Goal: Navigation & Orientation: Find specific page/section

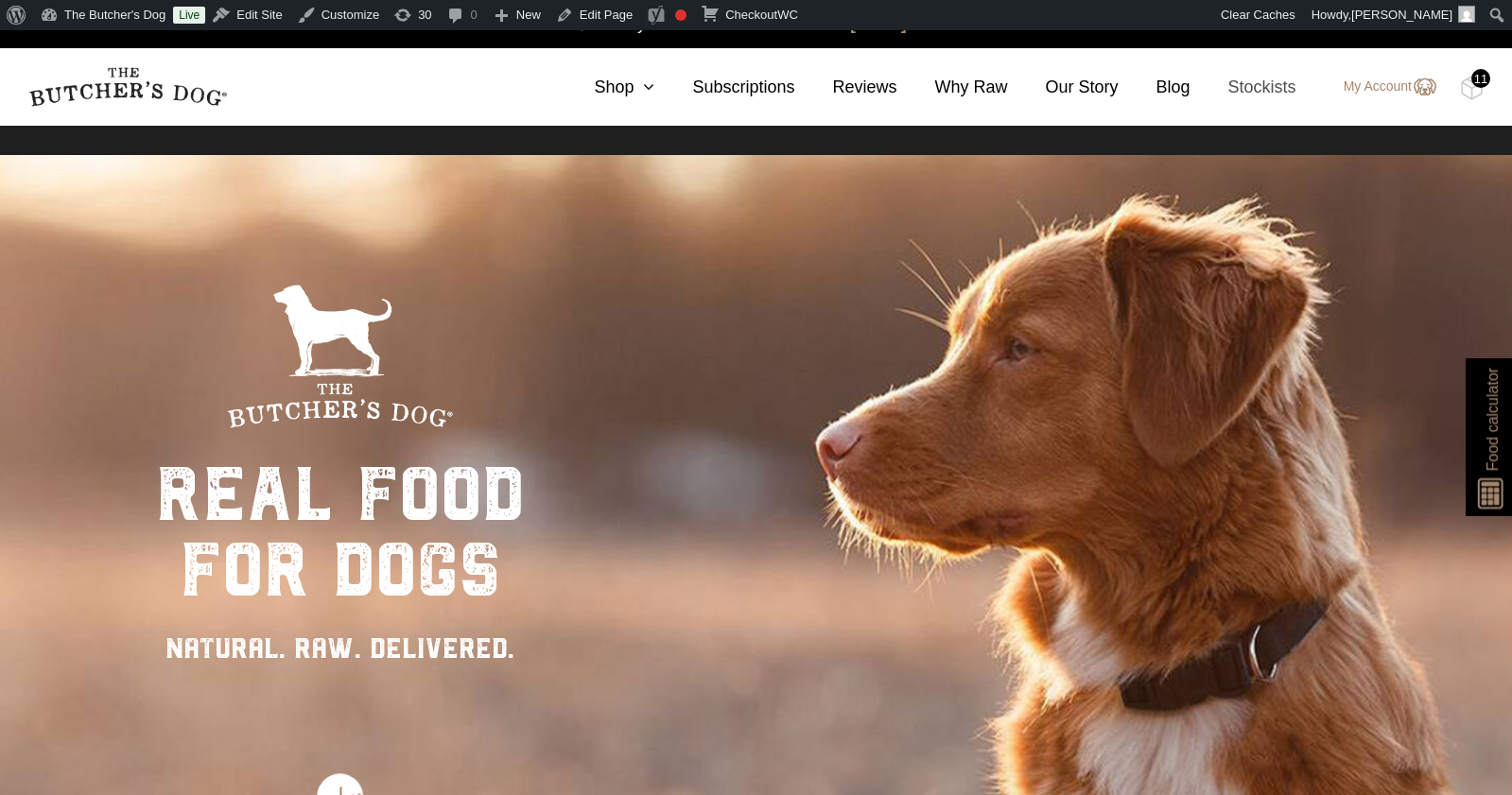
click at [1266, 87] on link "Stockists" at bounding box center [1243, 87] width 106 height 25
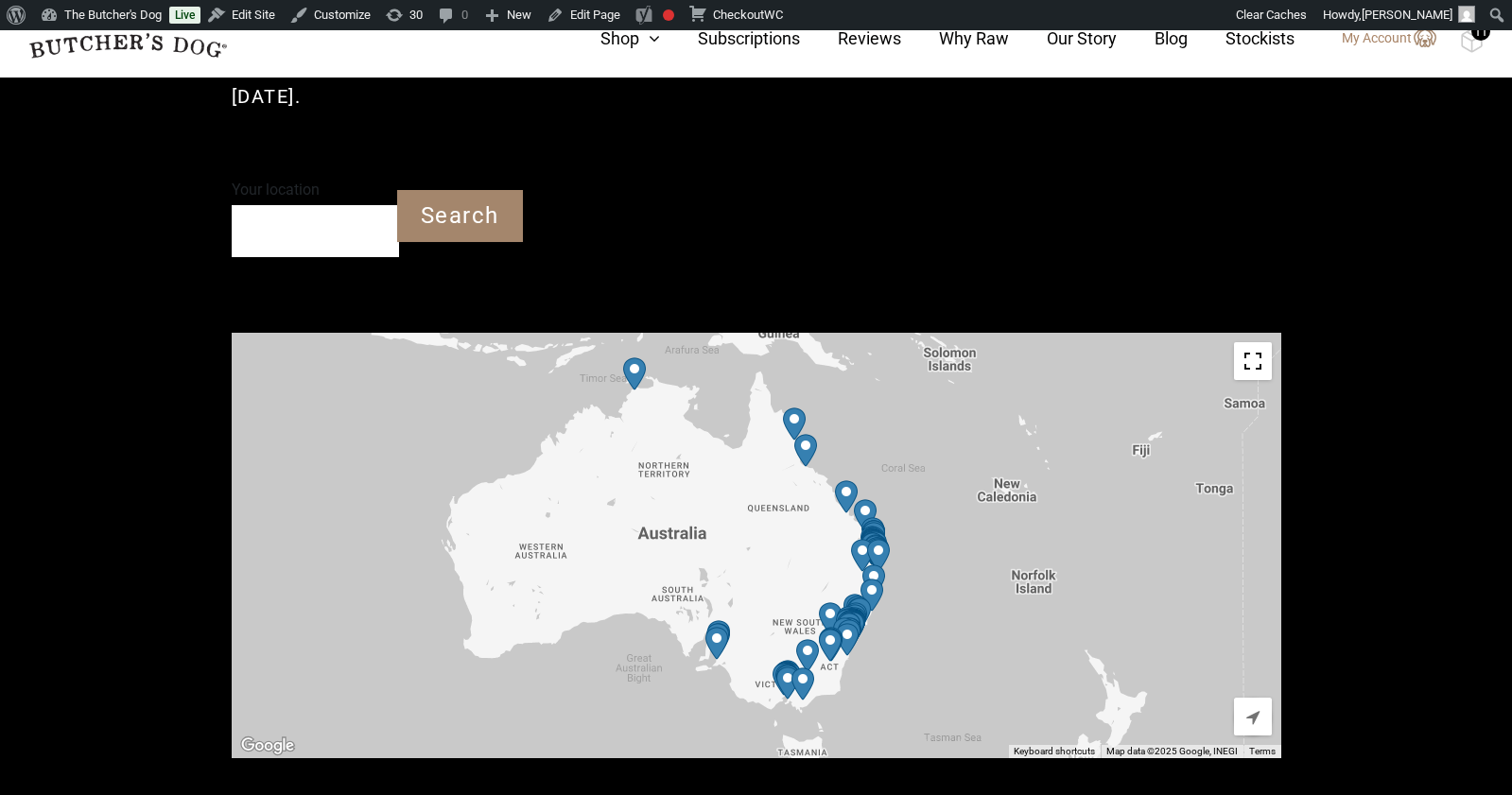
scroll to position [554, 0]
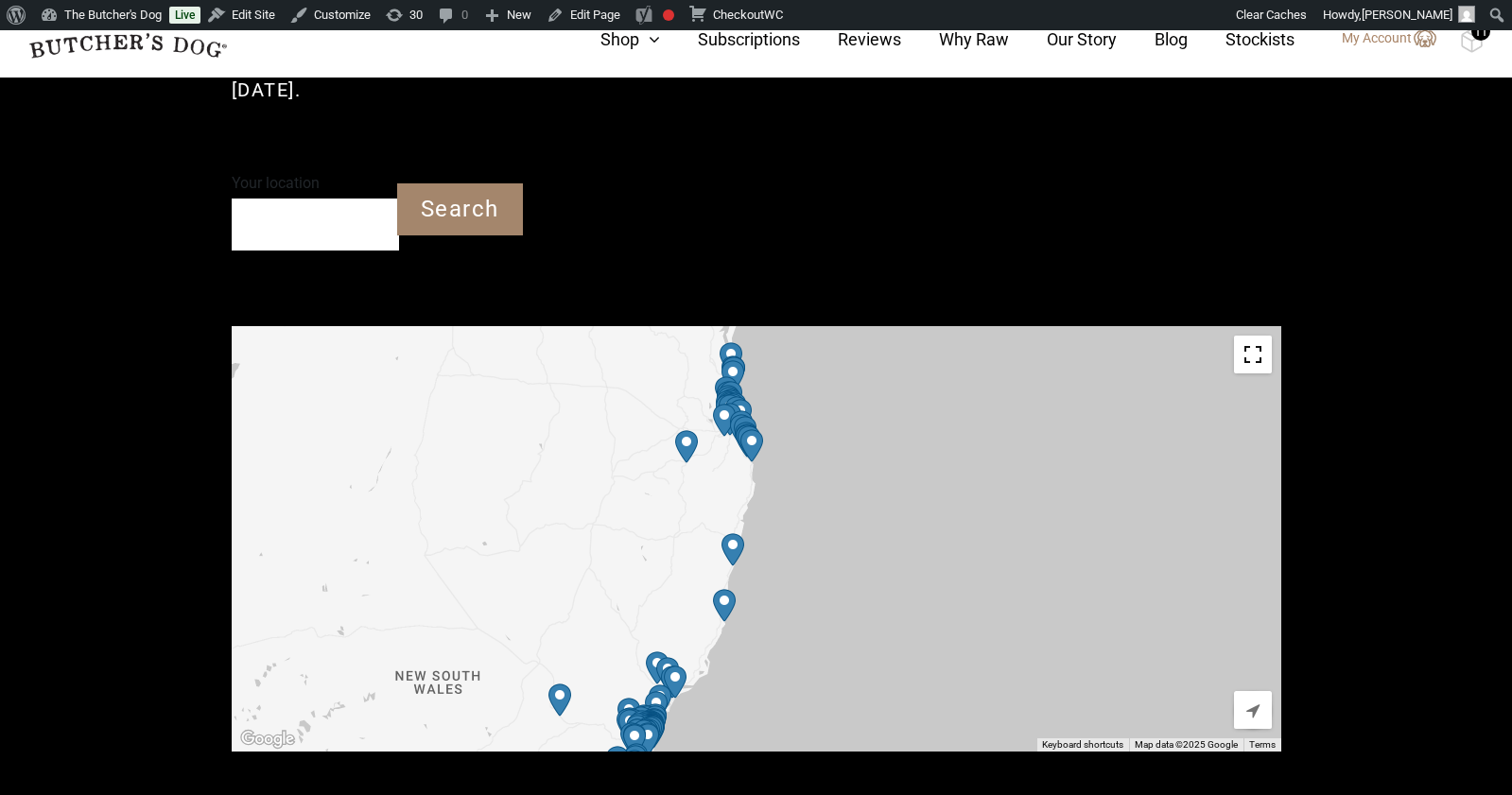
drag, startPoint x: 753, startPoint y: 508, endPoint x: 953, endPoint y: 487, distance: 201.1
click at [953, 487] on div "To navigate, press the arrow keys." at bounding box center [756, 539] width 1049 height 426
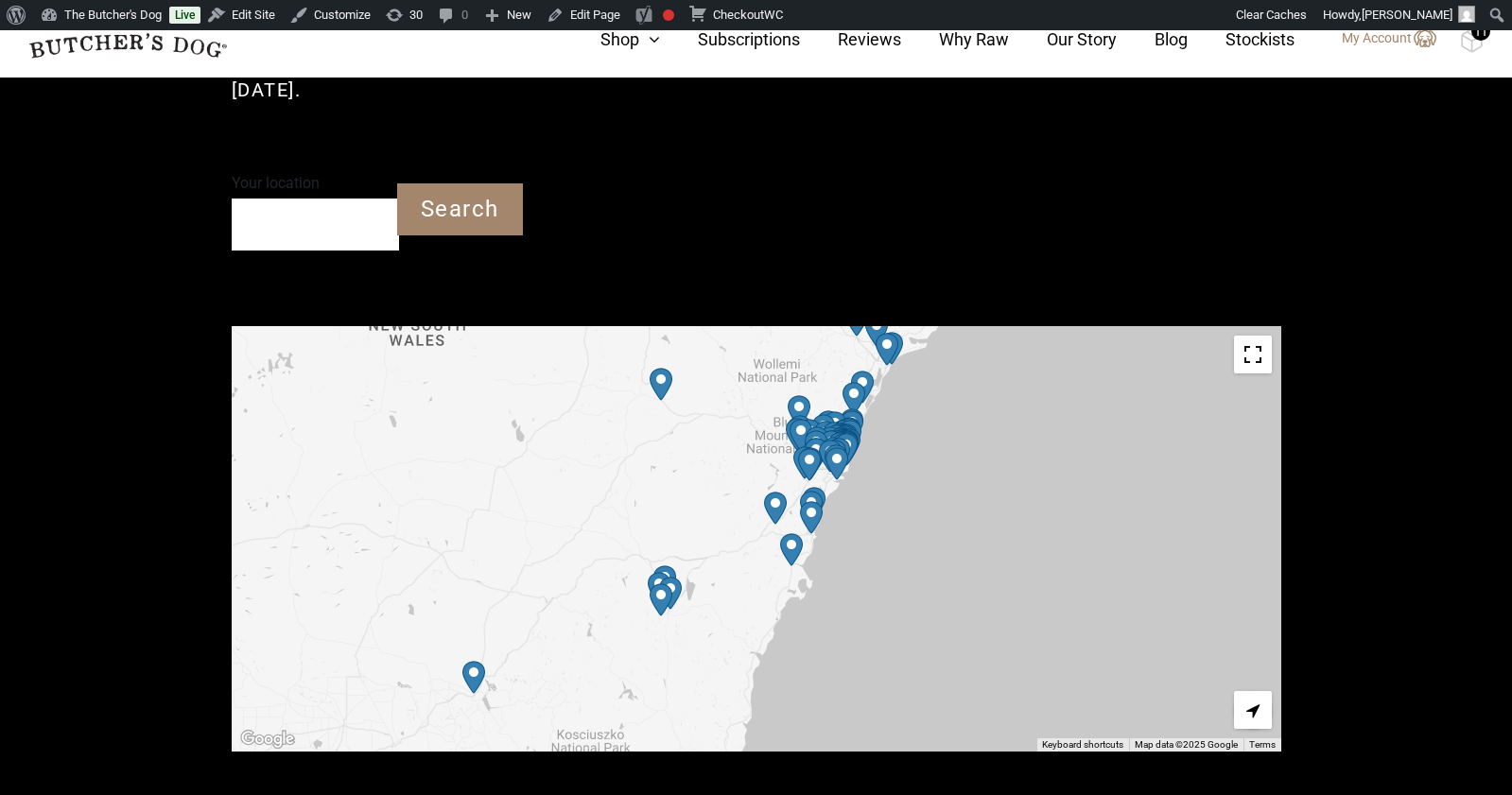
drag, startPoint x: 856, startPoint y: 554, endPoint x: 668, endPoint y: 520, distance: 191.0
click at [668, 520] on div "To navigate, press the arrow keys." at bounding box center [756, 539] width 1049 height 426
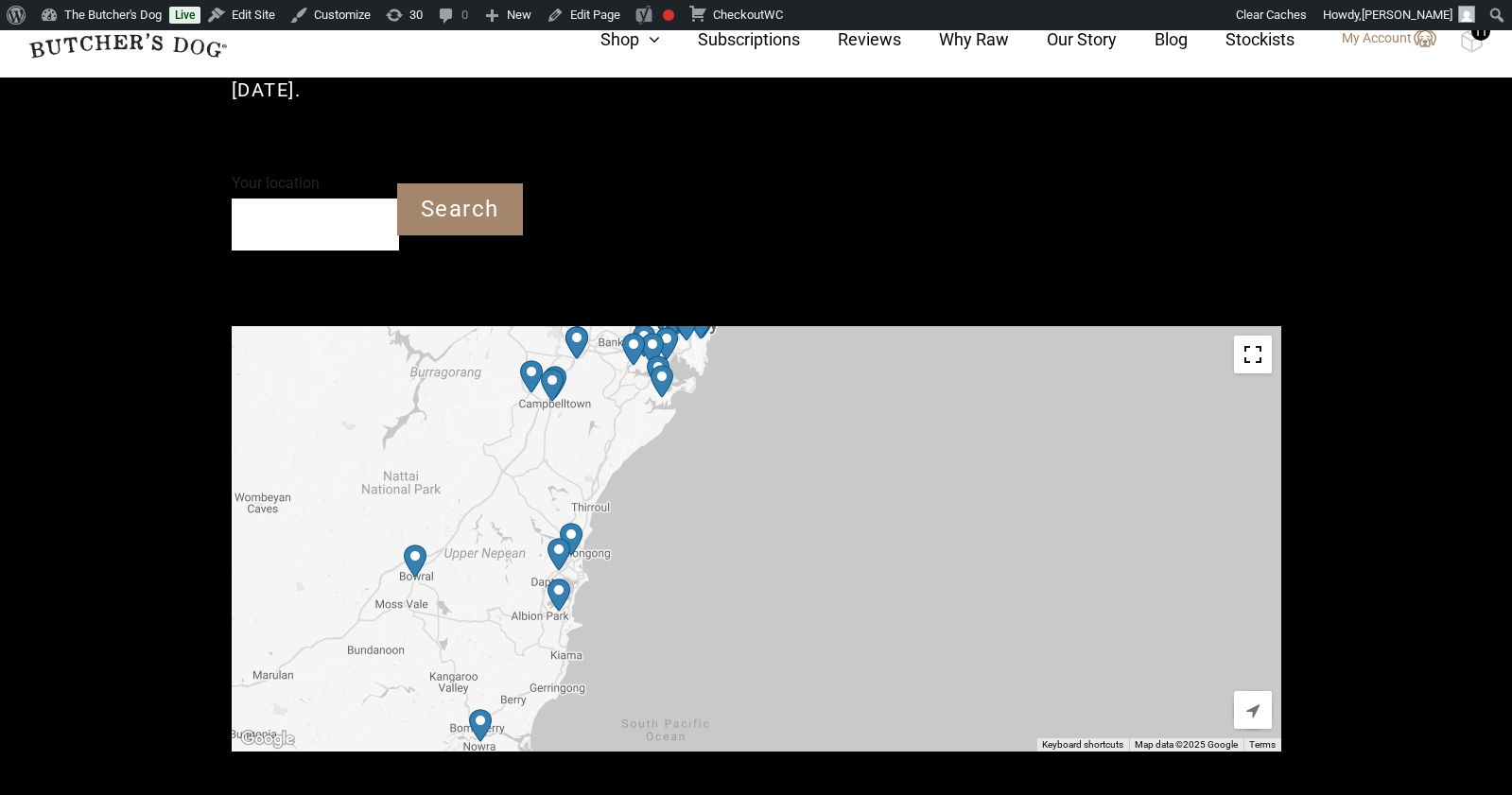
drag, startPoint x: 908, startPoint y: 487, endPoint x: 350, endPoint y: 615, distance: 572.5
click at [350, 615] on div "To navigate, press the arrow keys." at bounding box center [756, 539] width 1049 height 426
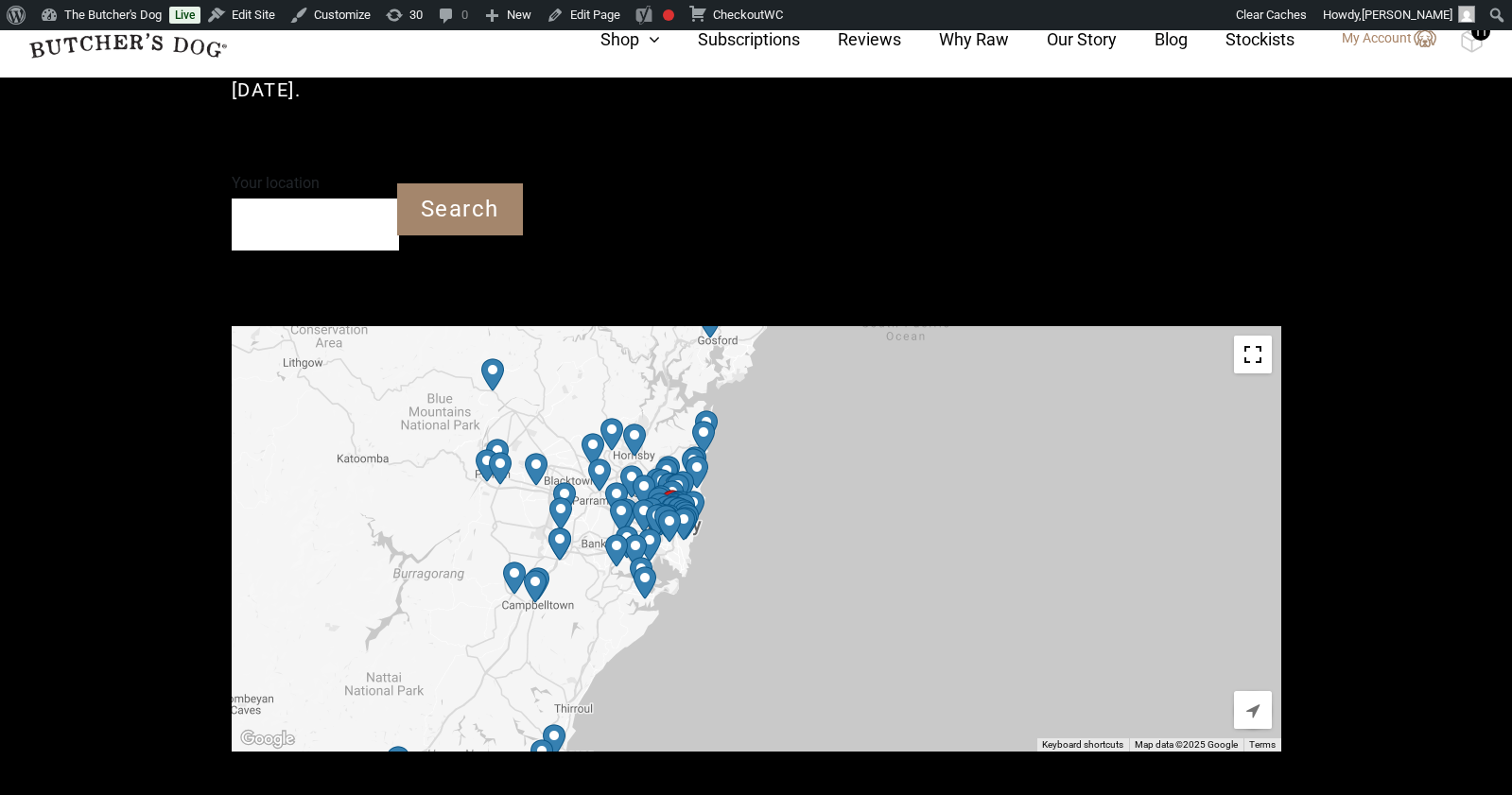
drag, startPoint x: 791, startPoint y: 404, endPoint x: 773, endPoint y: 612, distance: 208.8
click at [773, 612] on div "To navigate, press the arrow keys." at bounding box center [756, 539] width 1049 height 426
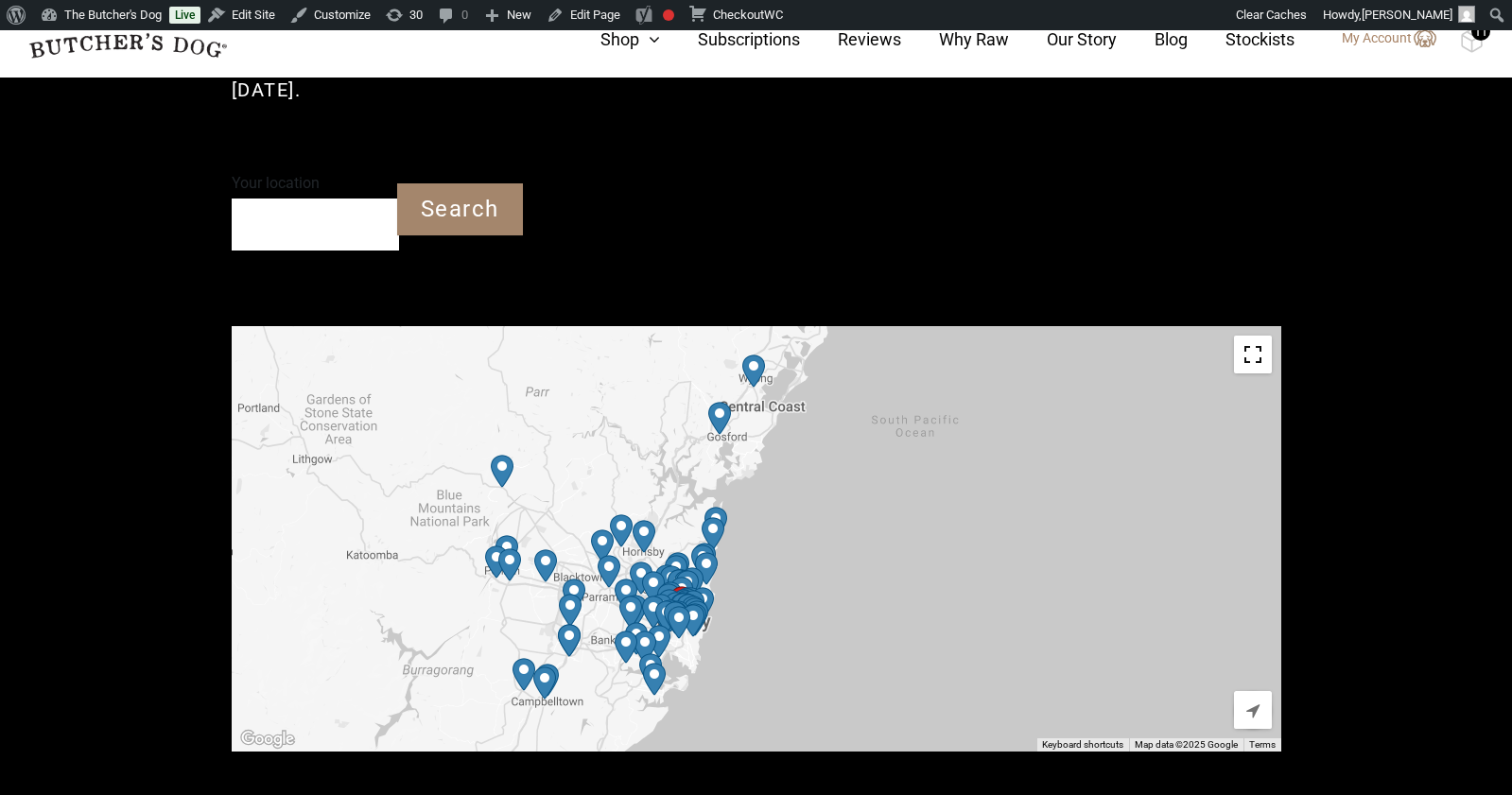
drag, startPoint x: 812, startPoint y: 431, endPoint x: 823, endPoint y: 528, distance: 97.6
click at [823, 528] on div "To navigate, press the arrow keys." at bounding box center [756, 539] width 1049 height 426
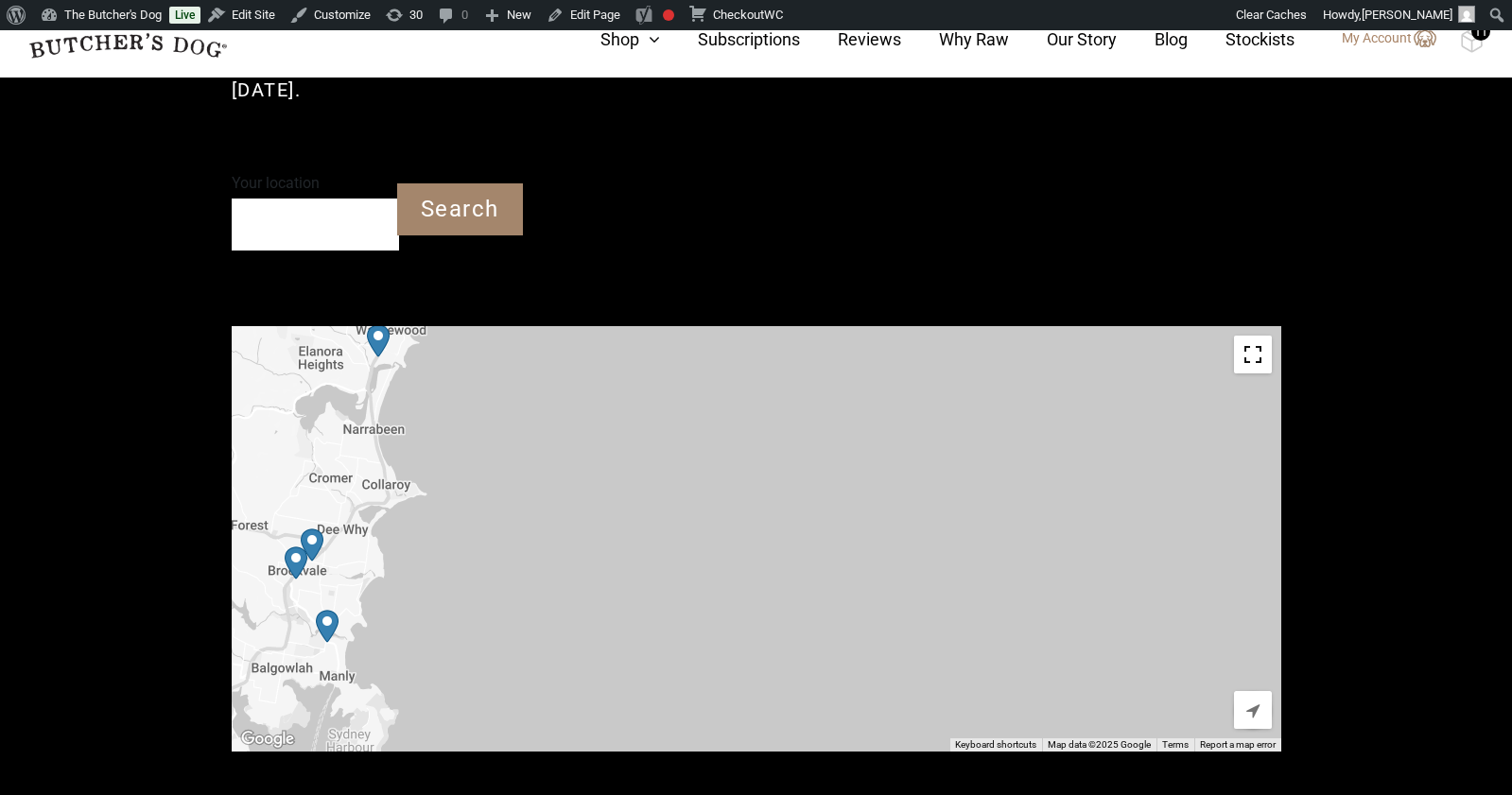
drag, startPoint x: 692, startPoint y: 499, endPoint x: 1132, endPoint y: 444, distance: 443.4
click at [1132, 444] on div "To navigate, press the arrow keys." at bounding box center [756, 539] width 1049 height 426
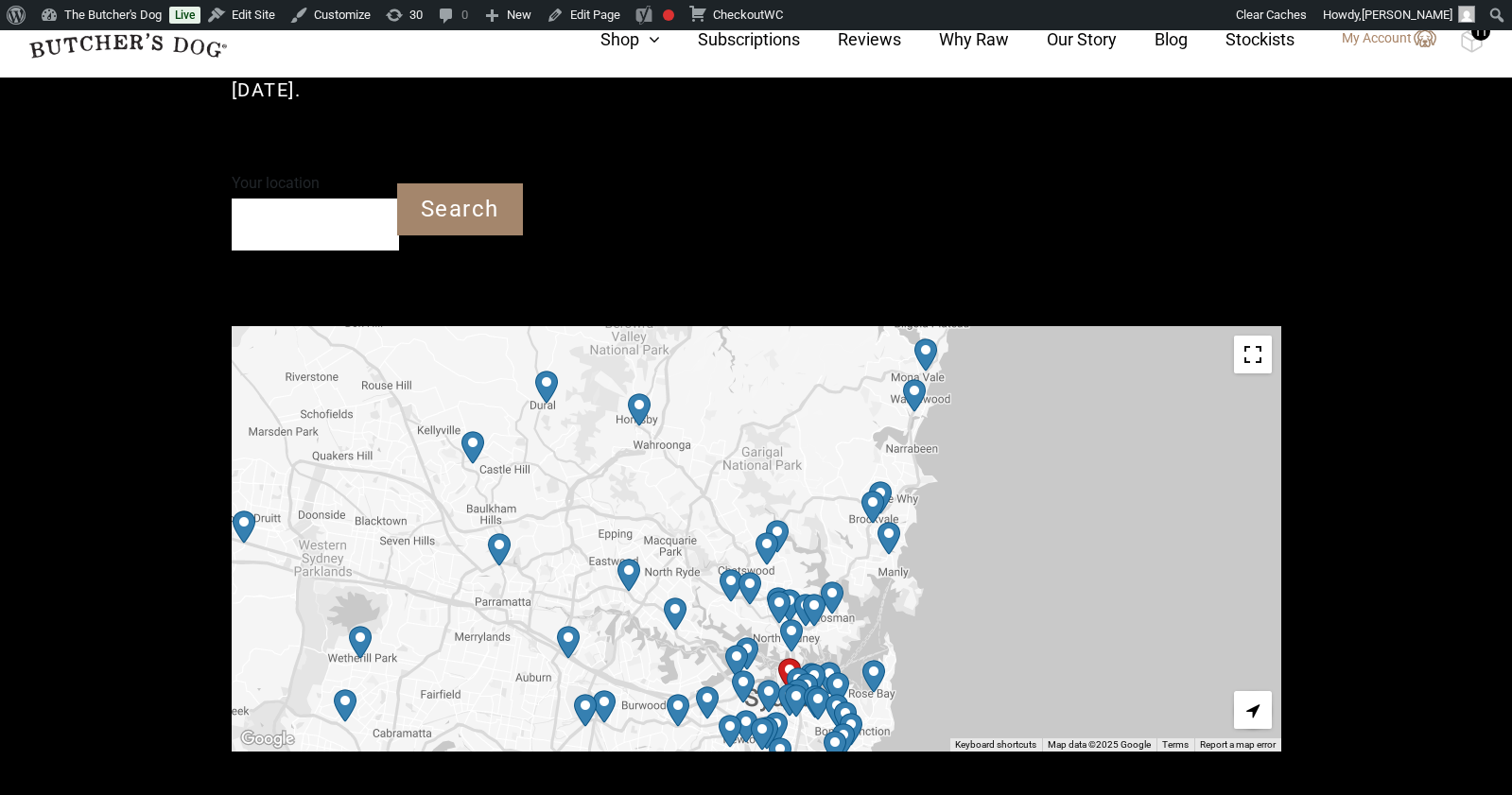
drag, startPoint x: 906, startPoint y: 455, endPoint x: 1116, endPoint y: 446, distance: 210.2
click at [1116, 446] on div "To navigate, press the arrow keys." at bounding box center [756, 539] width 1049 height 426
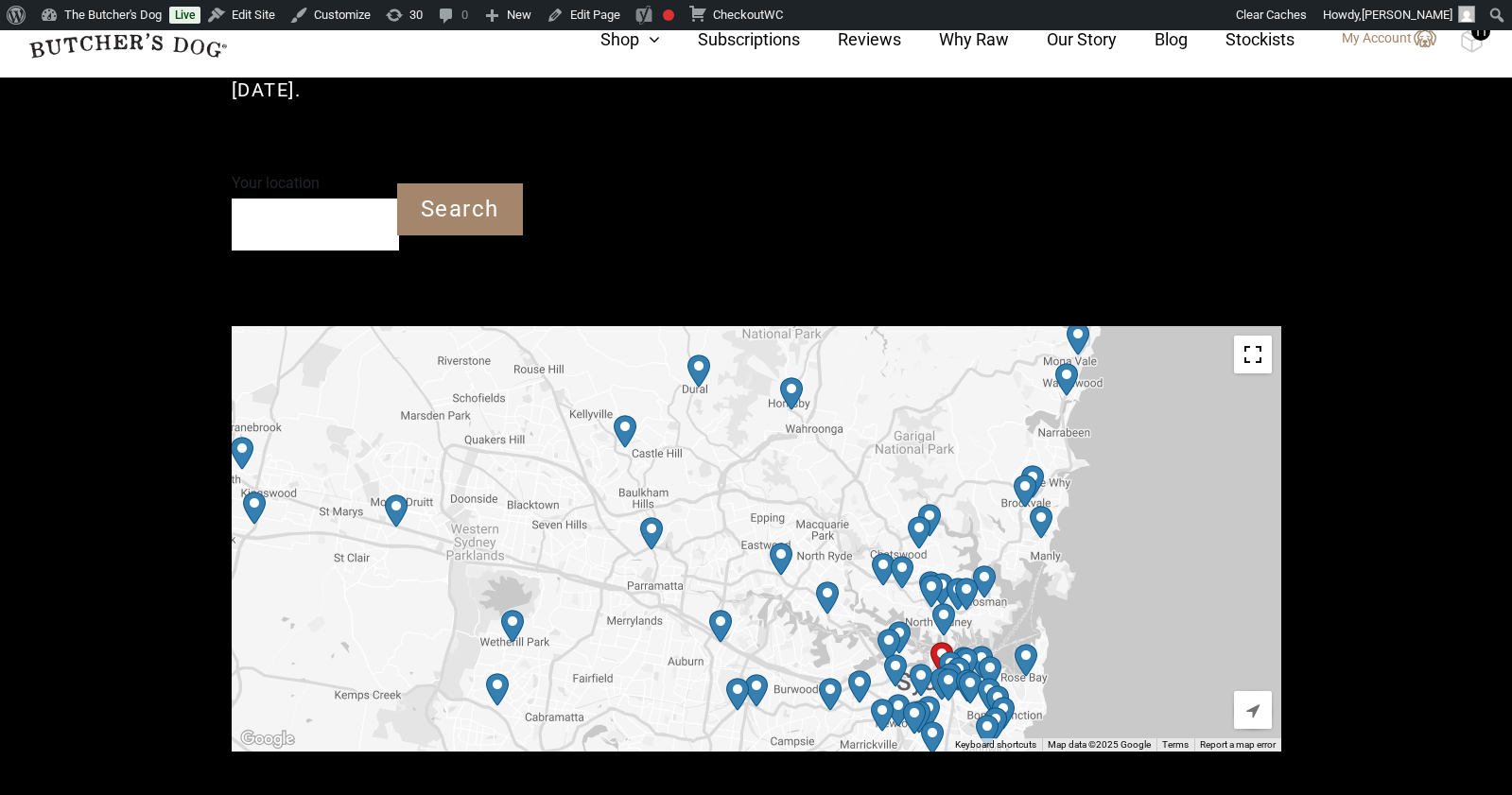
drag, startPoint x: 1043, startPoint y: 455, endPoint x: 1199, endPoint y: 439, distance: 156.8
click at [1199, 439] on div "To navigate, press the arrow keys." at bounding box center [756, 539] width 1049 height 426
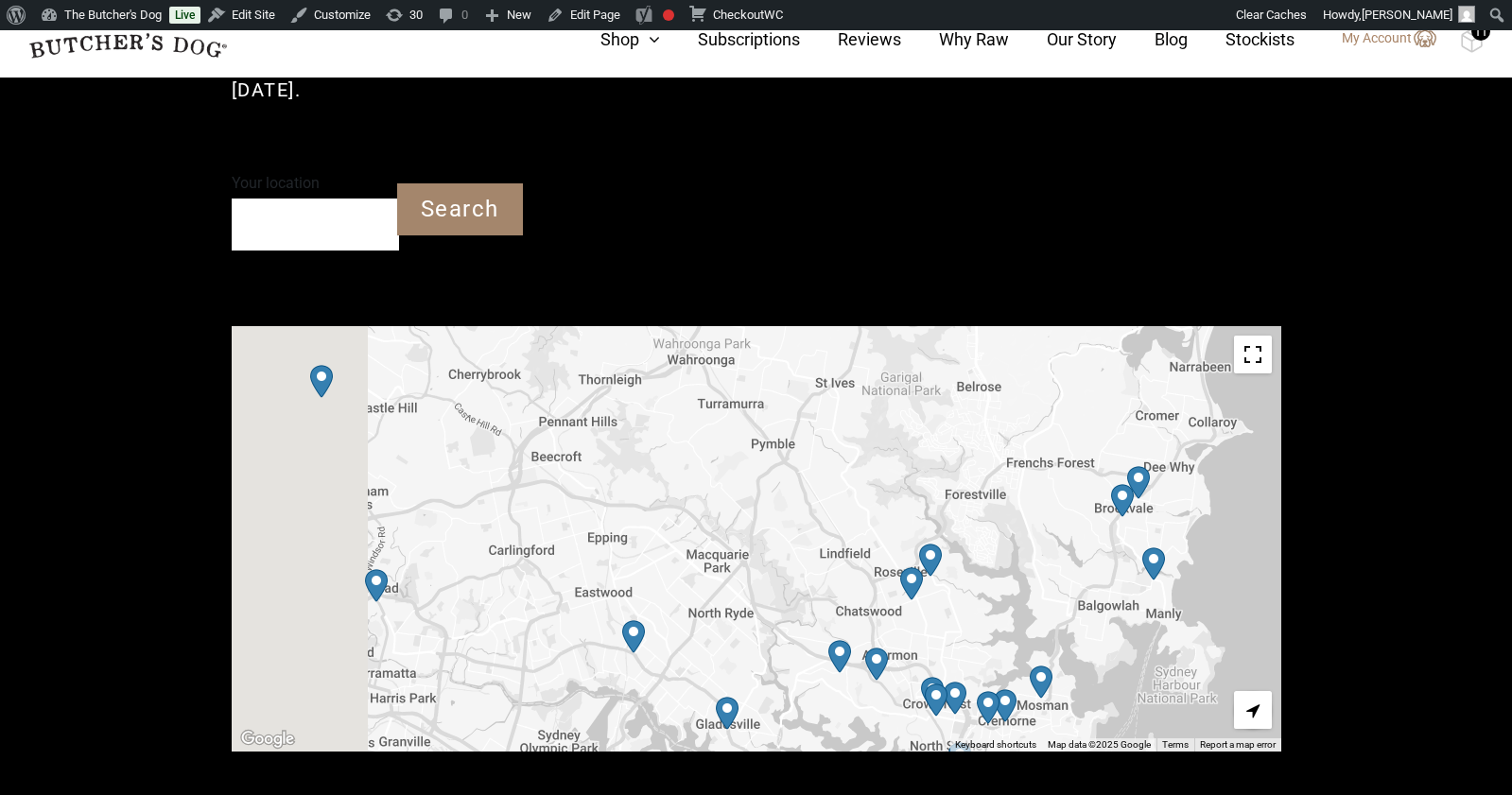
drag, startPoint x: 1188, startPoint y: 449, endPoint x: 1330, endPoint y: 451, distance: 142.0
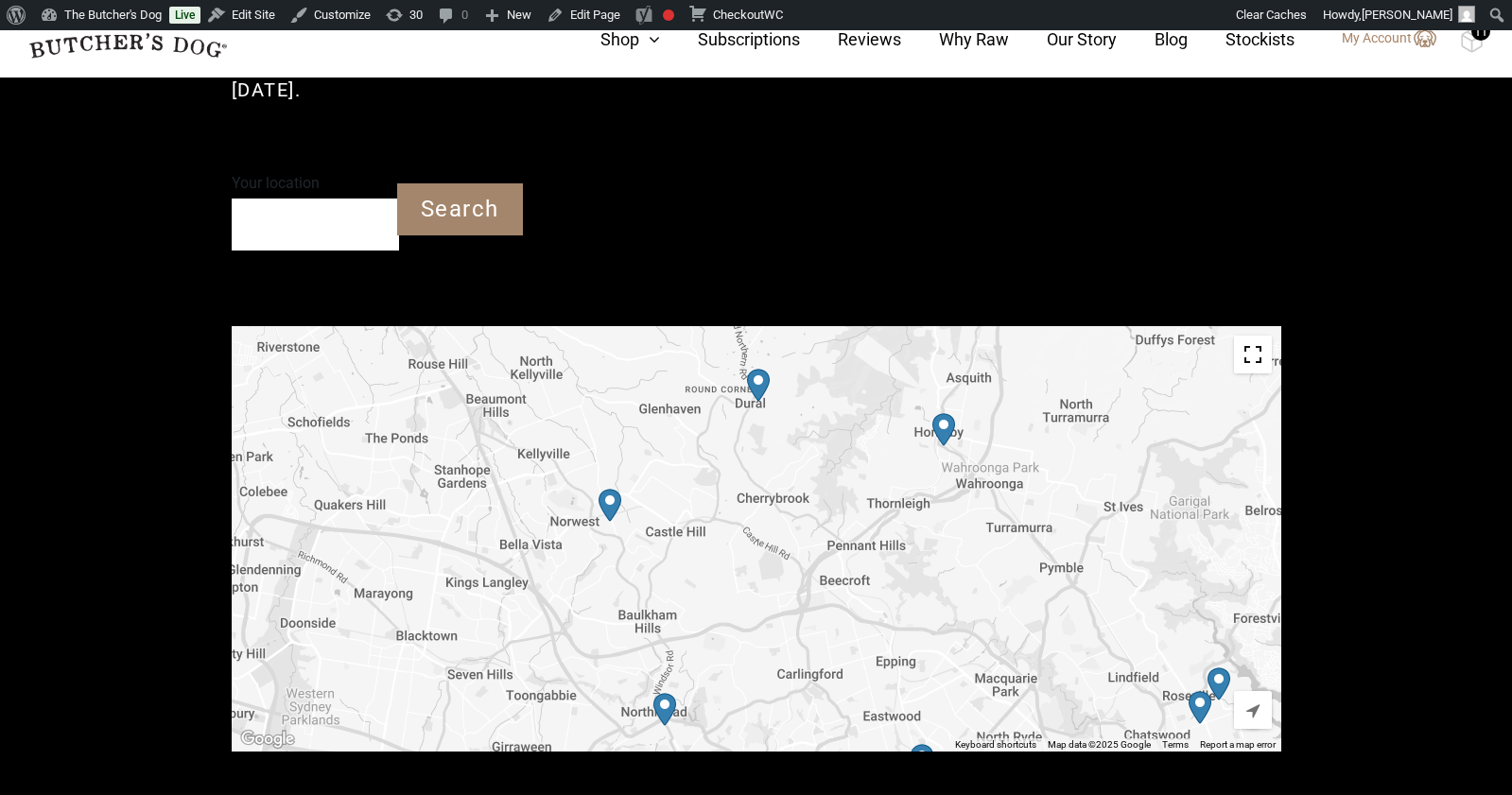
drag, startPoint x: 743, startPoint y: 454, endPoint x: 1036, endPoint y: 575, distance: 317.0
click at [1036, 576] on div "To navigate, press the arrow keys." at bounding box center [756, 539] width 1049 height 426
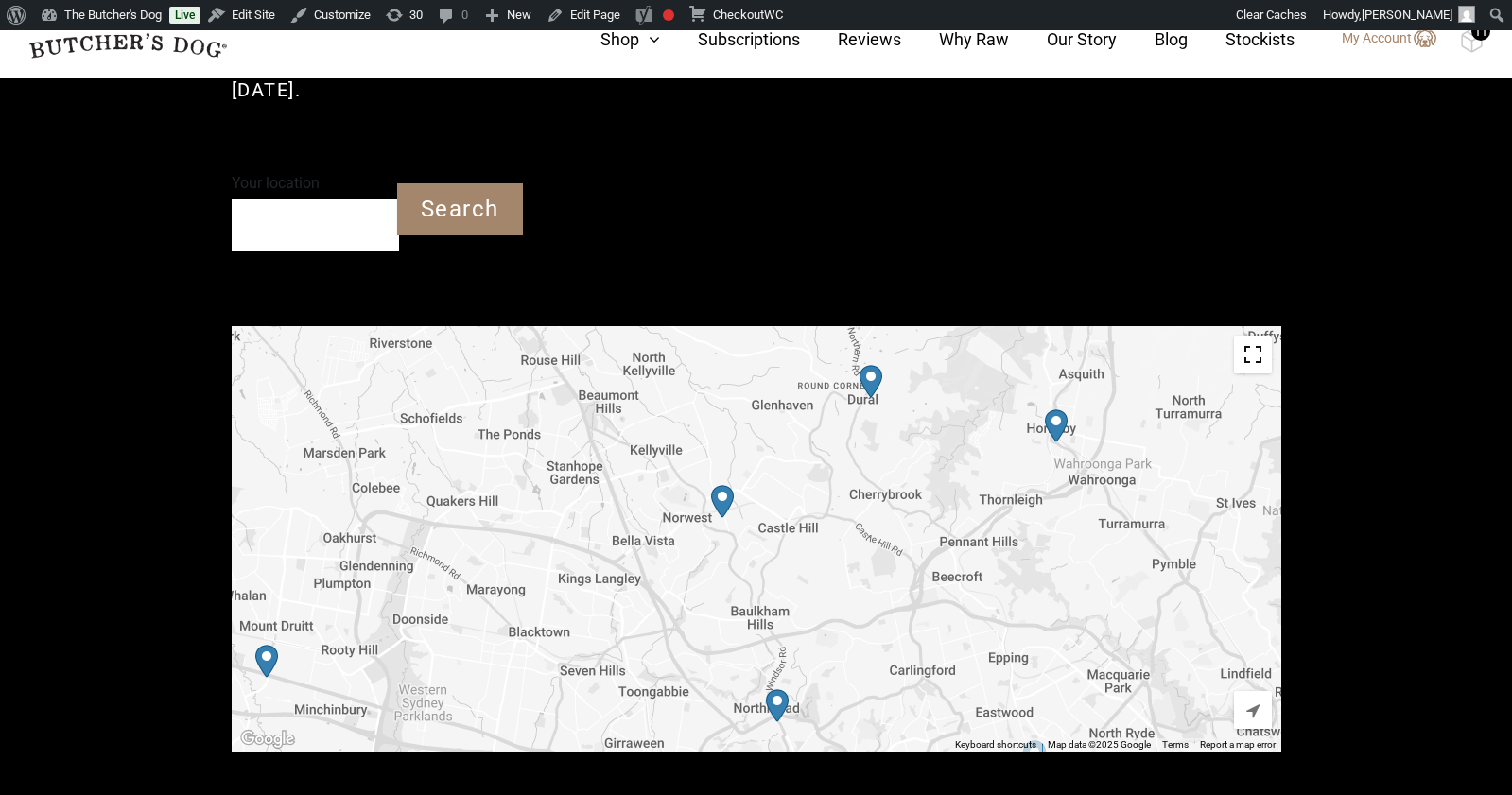
drag, startPoint x: 825, startPoint y: 523, endPoint x: 939, endPoint y: 522, distance: 114.0
click at [939, 522] on div "To navigate, press the arrow keys." at bounding box center [756, 539] width 1049 height 426
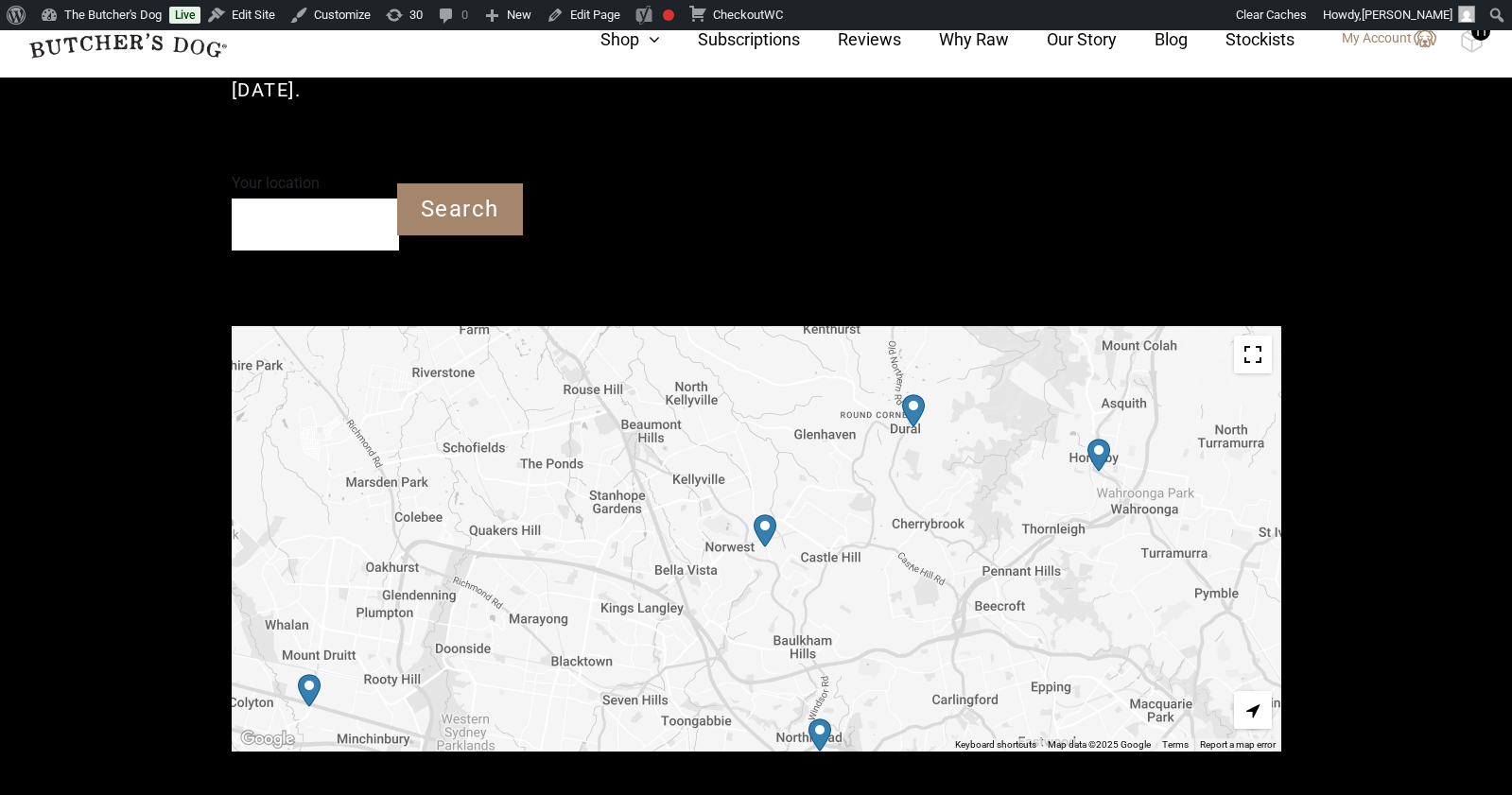
drag, startPoint x: 842, startPoint y: 465, endPoint x: 887, endPoint y: 498, distance: 55.8
click at [887, 498] on div "To navigate, press the arrow keys." at bounding box center [756, 539] width 1049 height 426
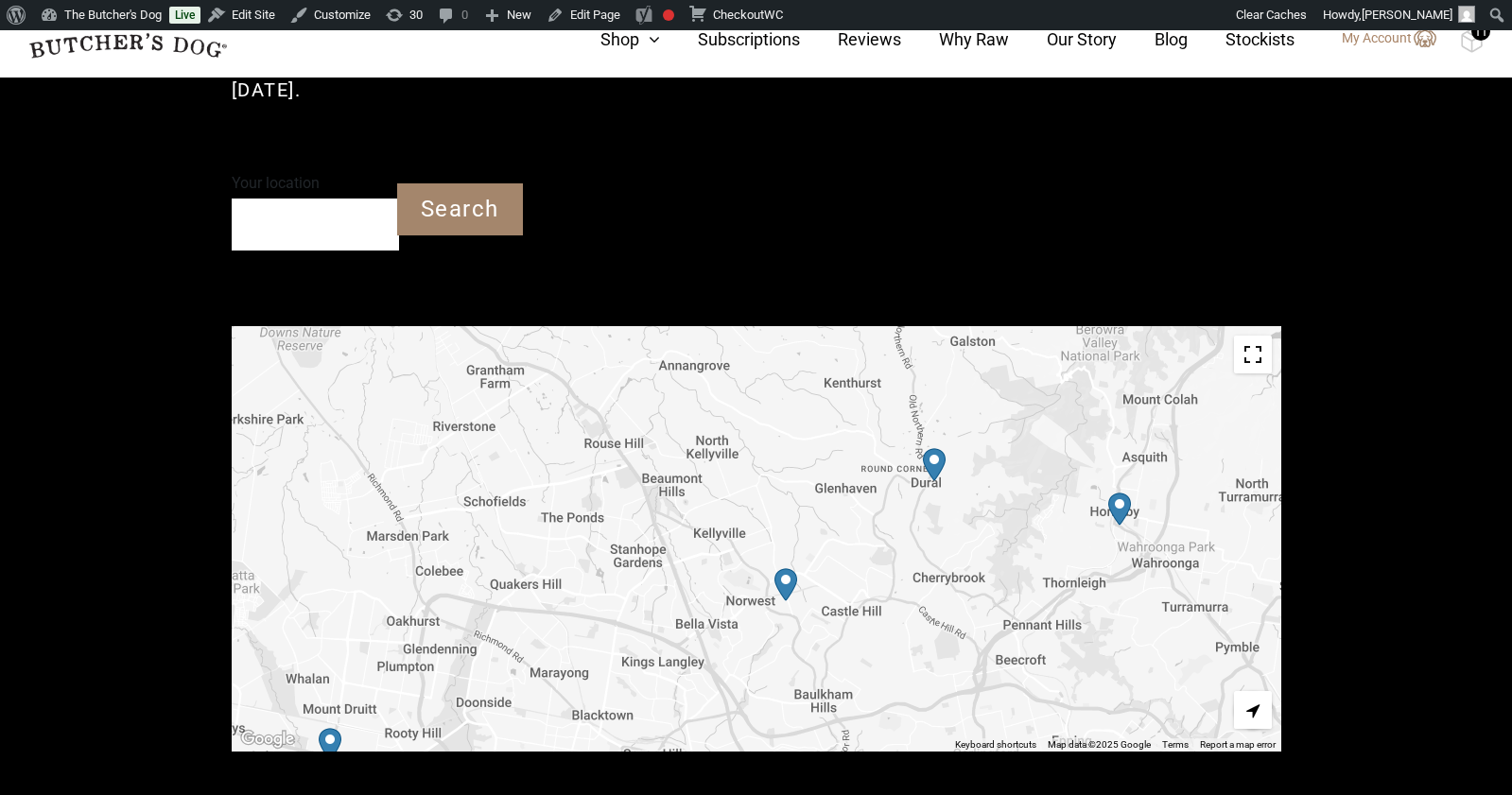
drag, startPoint x: 480, startPoint y: 605, endPoint x: 501, endPoint y: 655, distance: 54.2
click at [501, 655] on div "To navigate, press the arrow keys." at bounding box center [756, 539] width 1049 height 426
click at [110, 17] on link "The Butcher's Dog" at bounding box center [101, 15] width 136 height 30
